Goal: Task Accomplishment & Management: Use online tool/utility

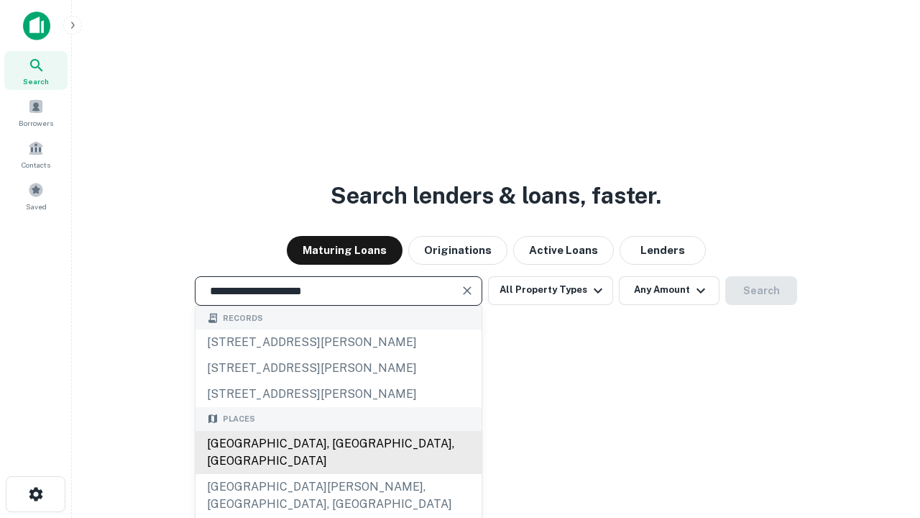
click at [338, 474] on div "Santa Monica, CA, USA" at bounding box center [339, 452] width 286 height 43
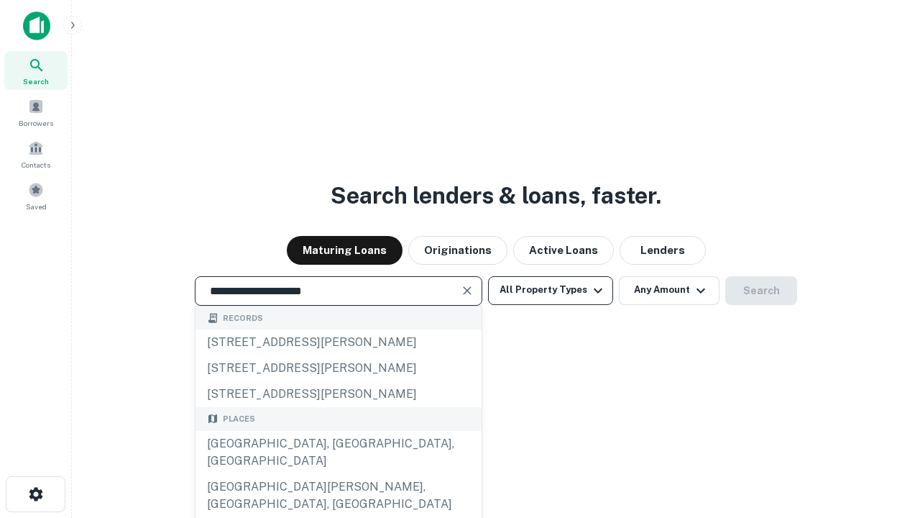
click at [551, 290] on button "All Property Types" at bounding box center [550, 290] width 125 height 29
type input "**********"
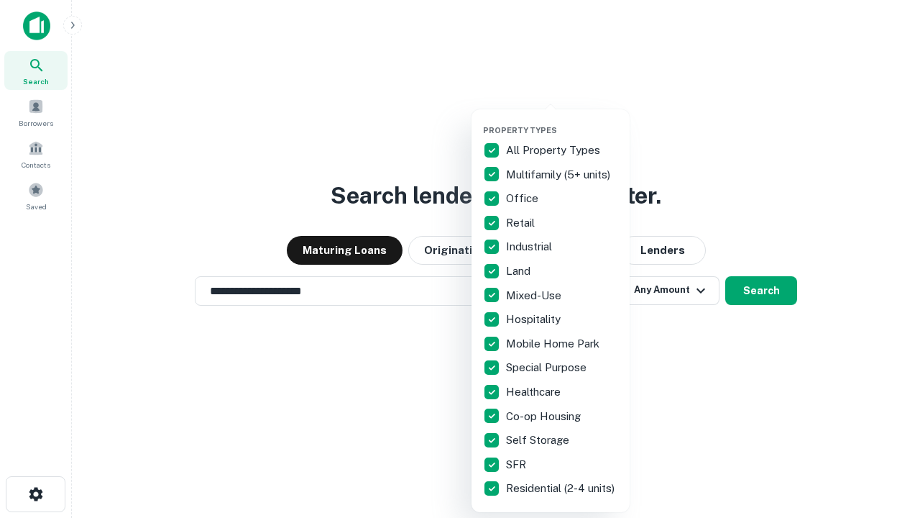
click at [562, 121] on button "button" at bounding box center [562, 121] width 158 height 1
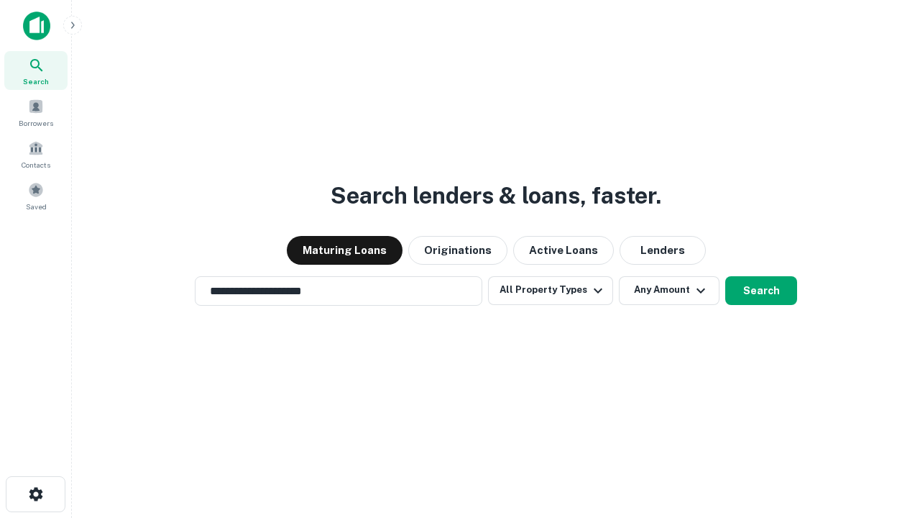
scroll to position [22, 0]
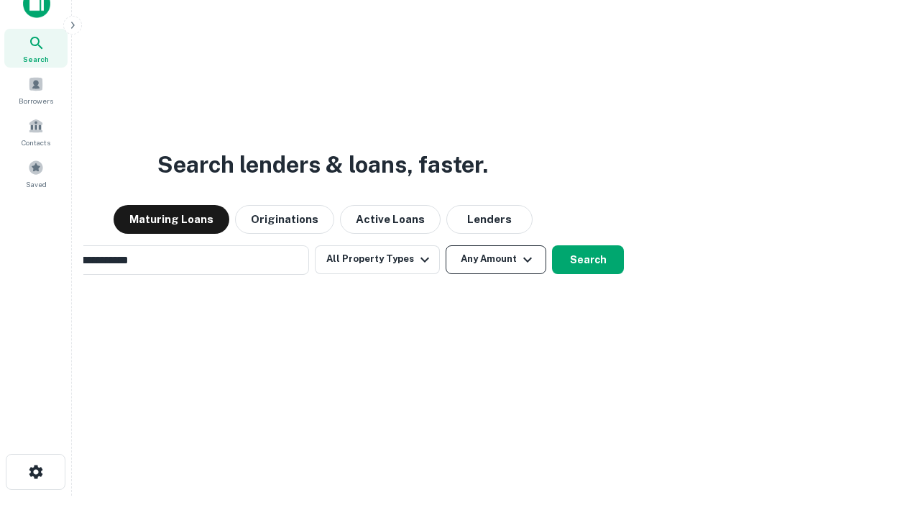
click at [446, 245] on button "Any Amount" at bounding box center [496, 259] width 101 height 29
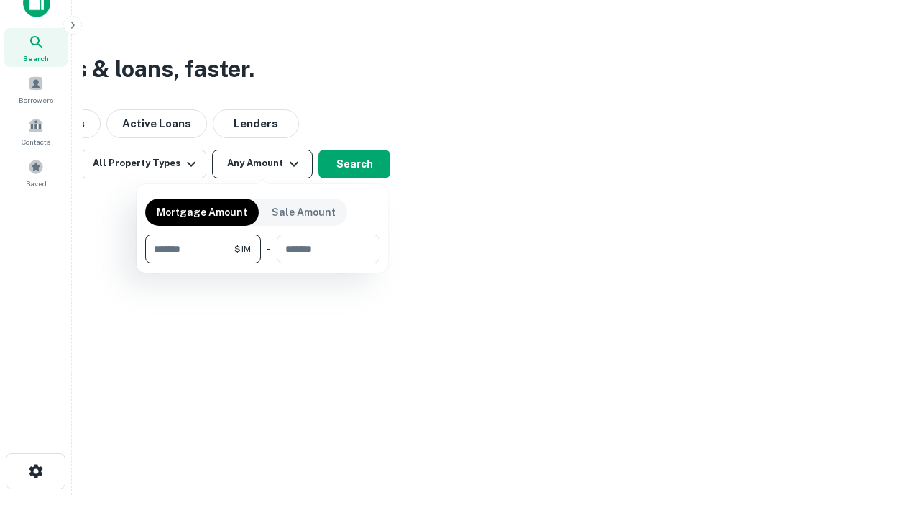
type input "*******"
click at [262, 263] on button "button" at bounding box center [262, 263] width 234 height 1
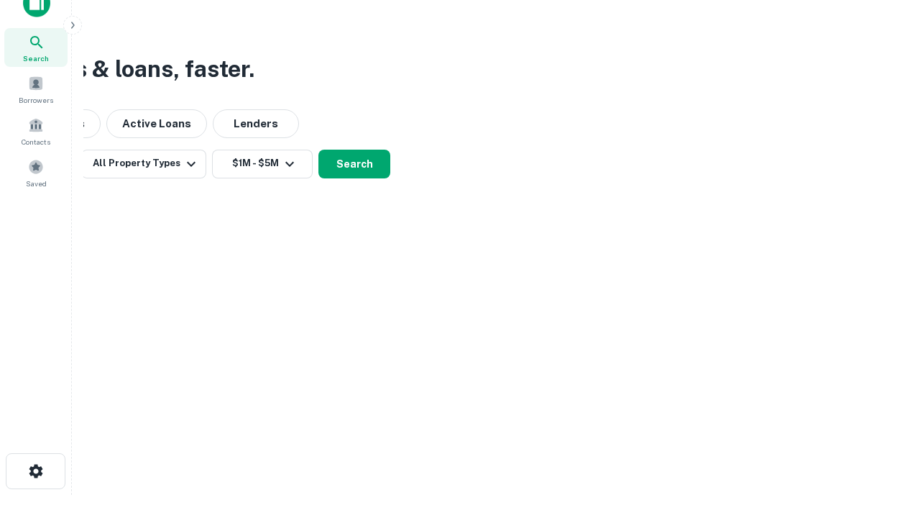
scroll to position [9, 265]
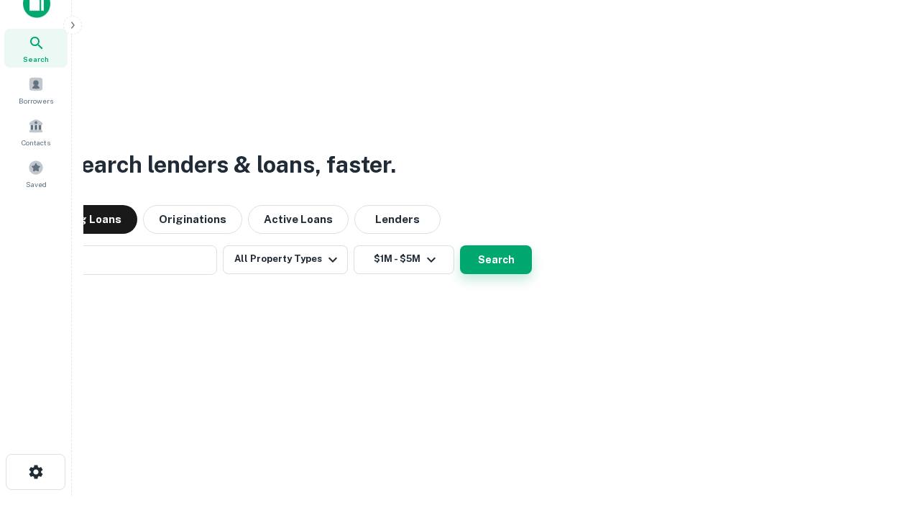
click at [460, 245] on button "Search" at bounding box center [496, 259] width 72 height 29
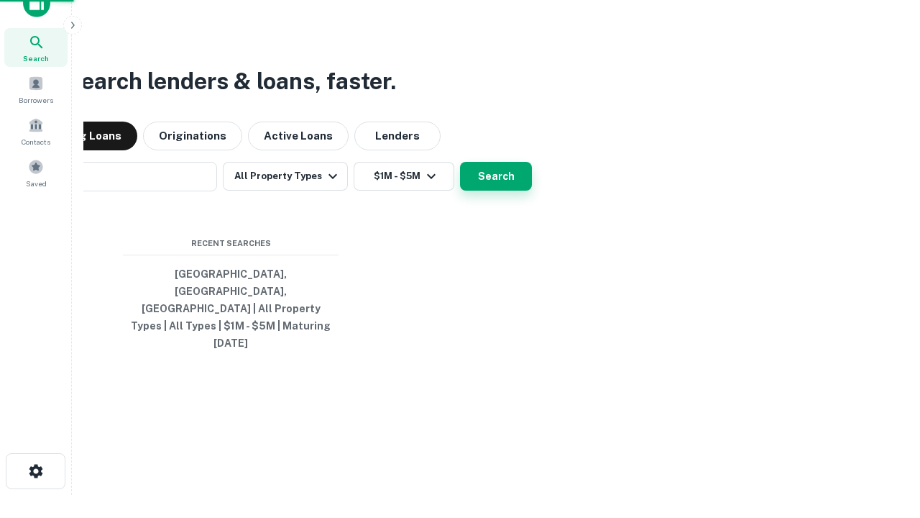
scroll to position [38, 407]
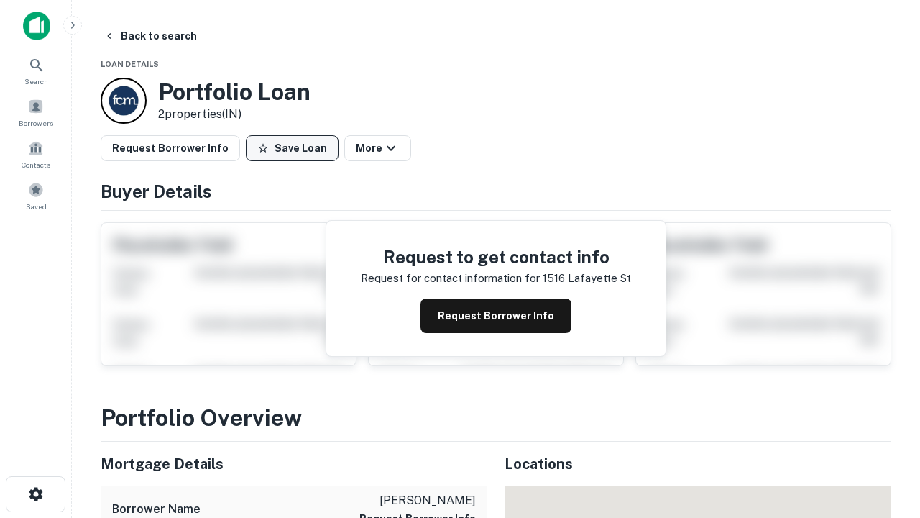
click at [292, 148] on button "Save Loan" at bounding box center [292, 148] width 93 height 26
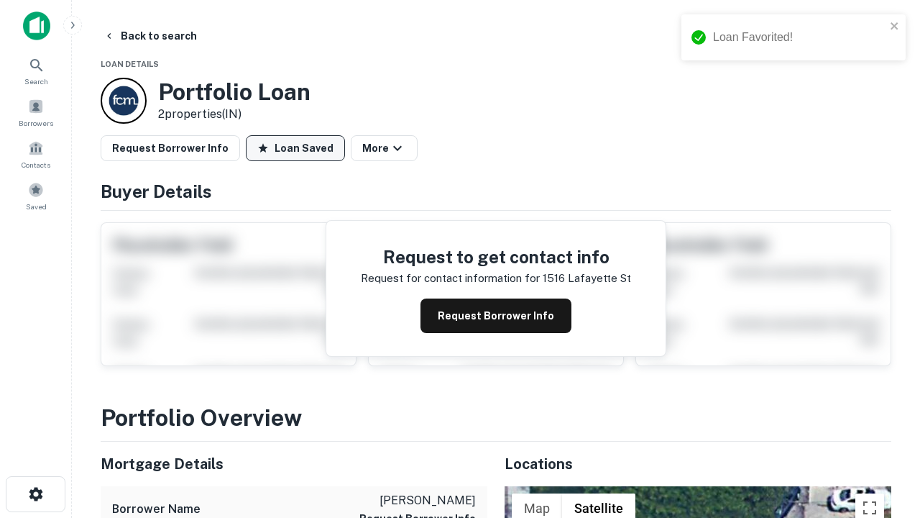
click at [295, 148] on button "Loan Saved" at bounding box center [295, 148] width 99 height 26
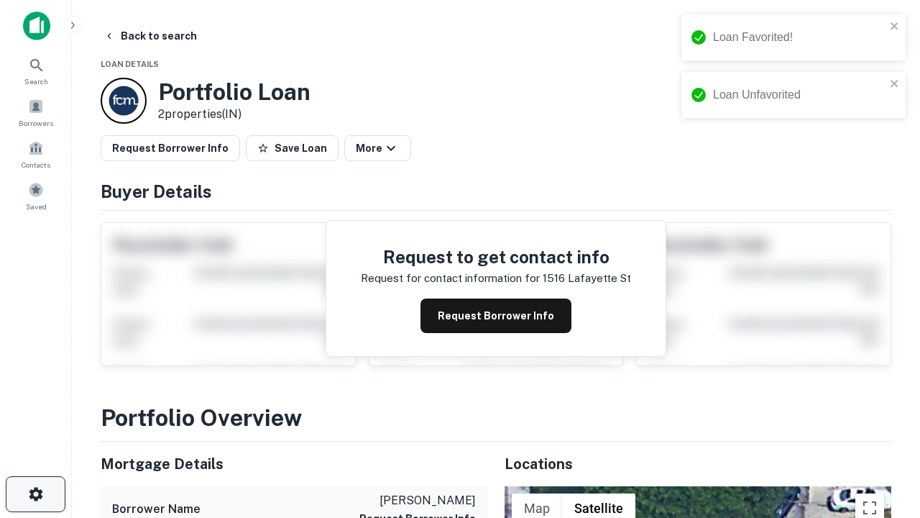
click at [35, 494] on icon "button" at bounding box center [35, 493] width 17 height 17
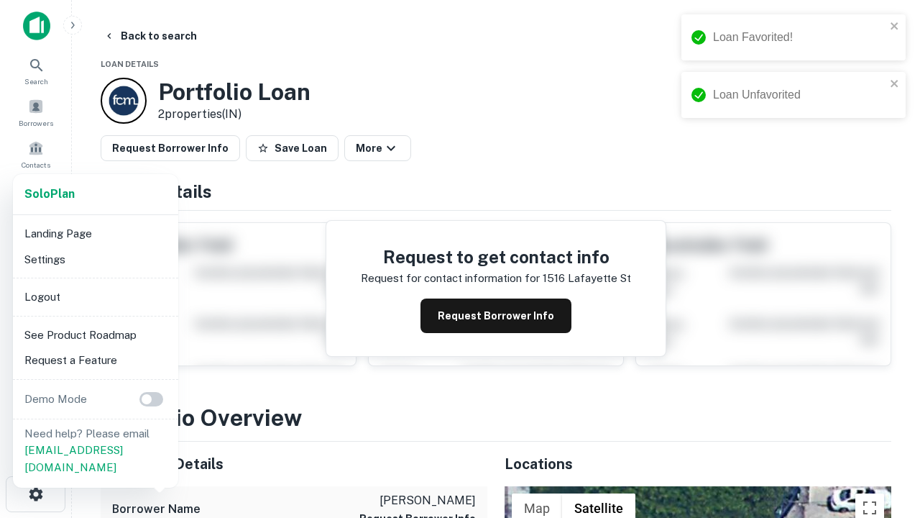
click at [95, 296] on li "Logout" at bounding box center [96, 297] width 154 height 26
